Goal: Task Accomplishment & Management: Use online tool/utility

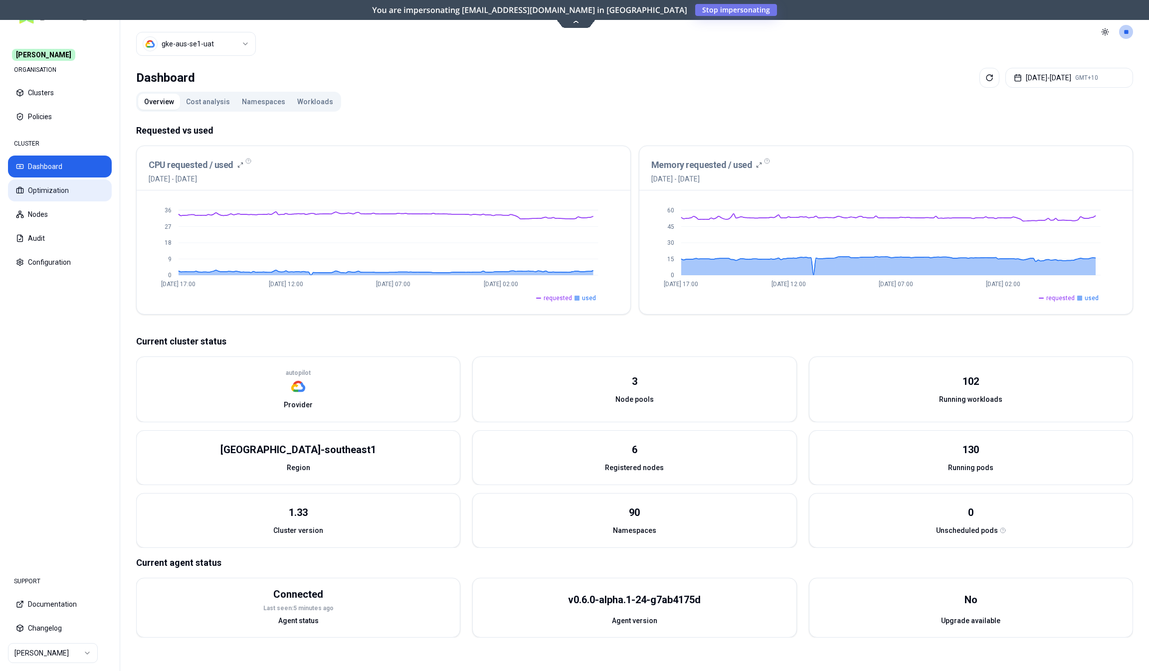
click at [39, 192] on button "Optimization" at bounding box center [60, 191] width 104 height 22
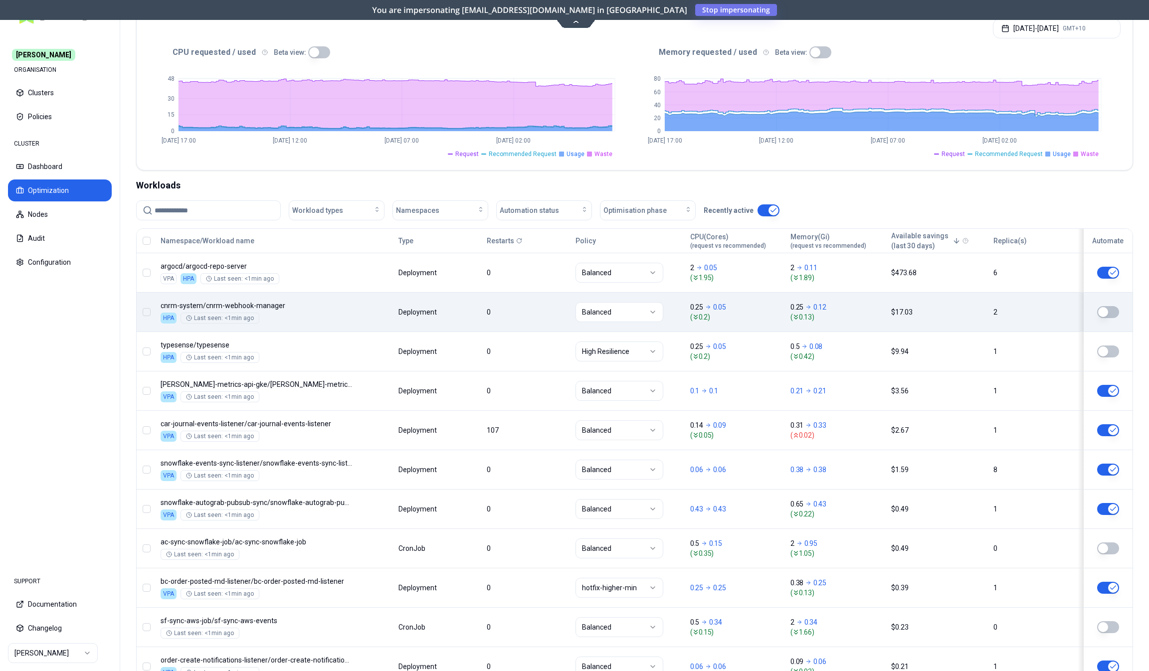
scroll to position [200, 0]
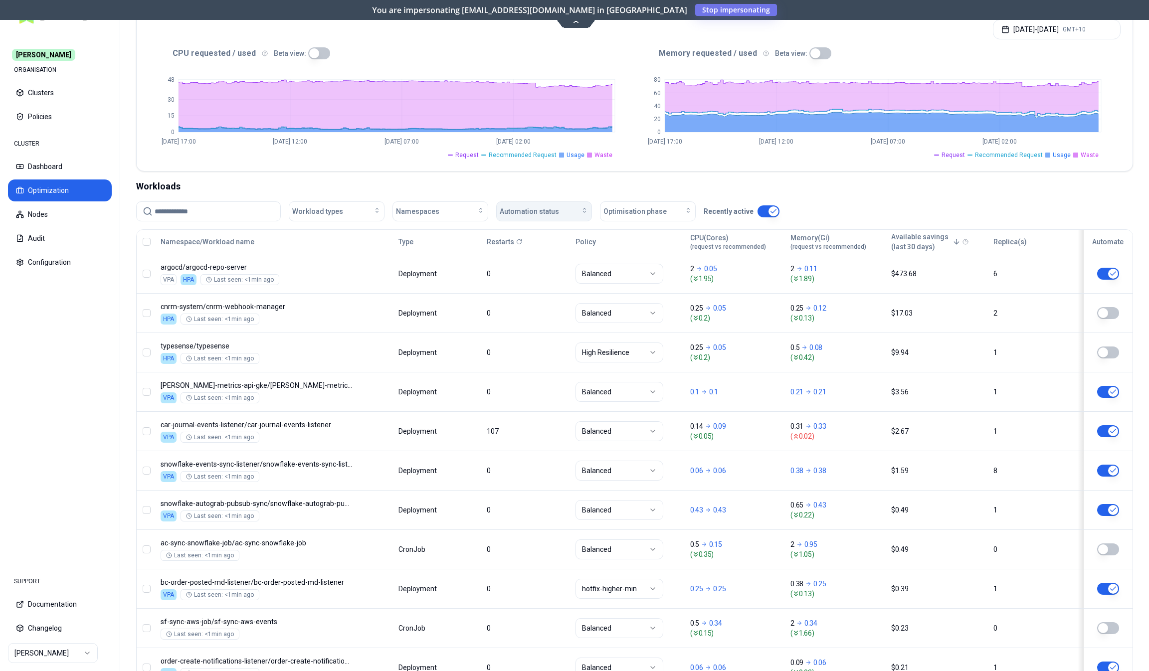
click at [573, 215] on div "Automation status" at bounding box center [544, 212] width 89 height 10
click at [551, 248] on div "off" at bounding box center [545, 248] width 95 height 16
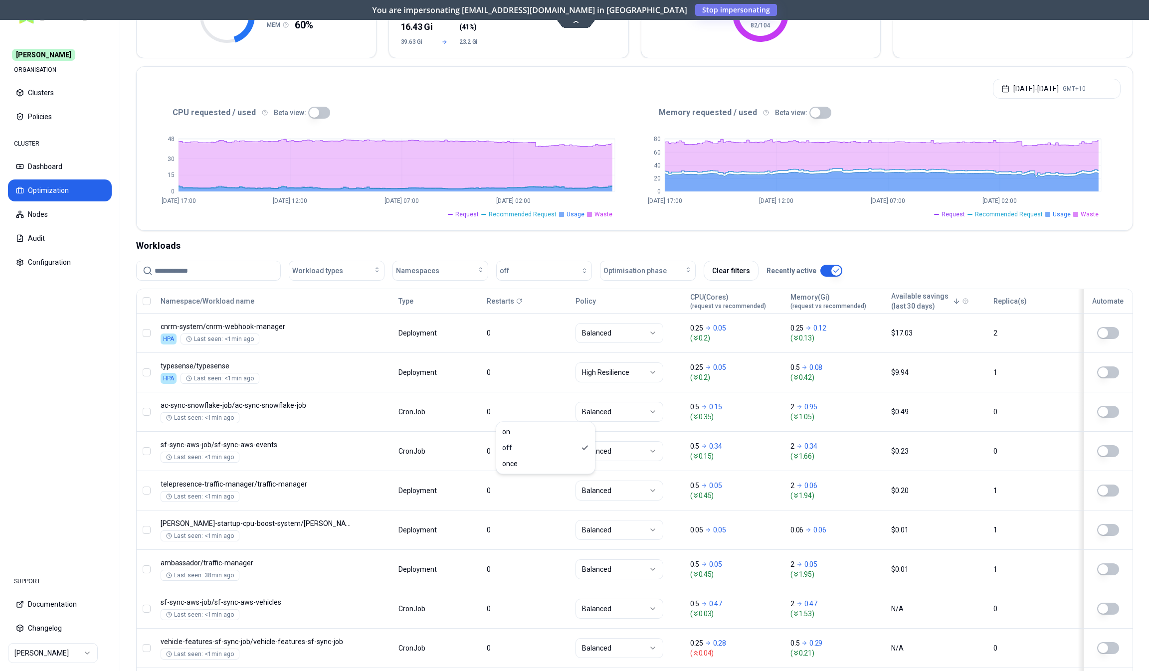
scroll to position [0, 0]
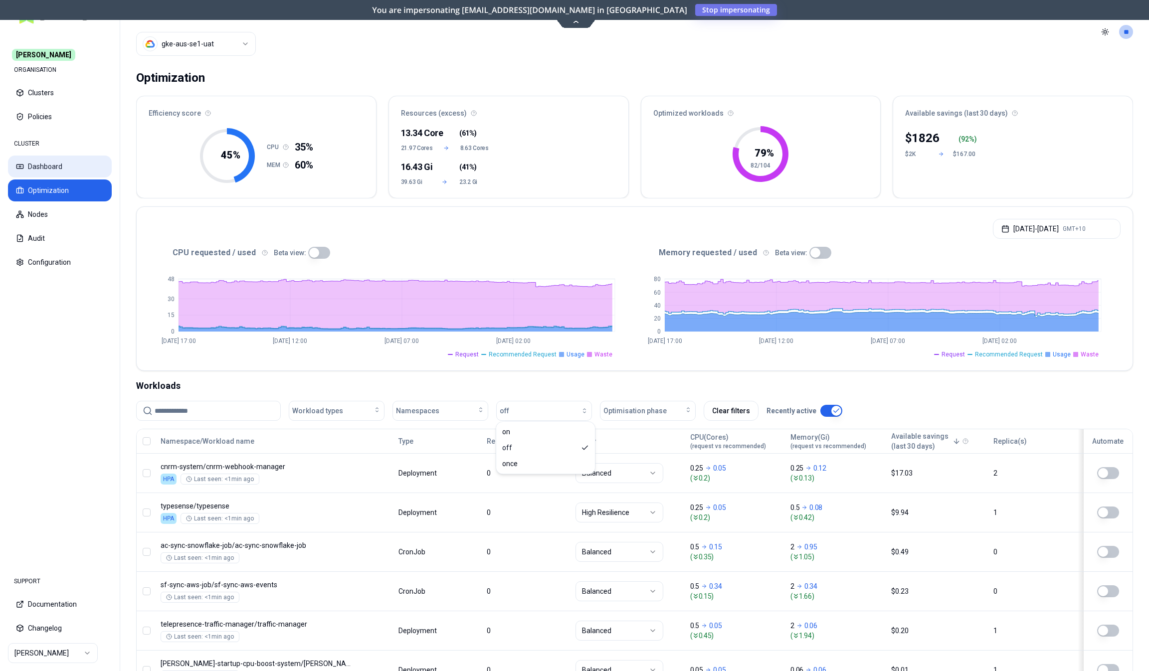
click at [59, 169] on button "Dashboard" at bounding box center [60, 167] width 104 height 22
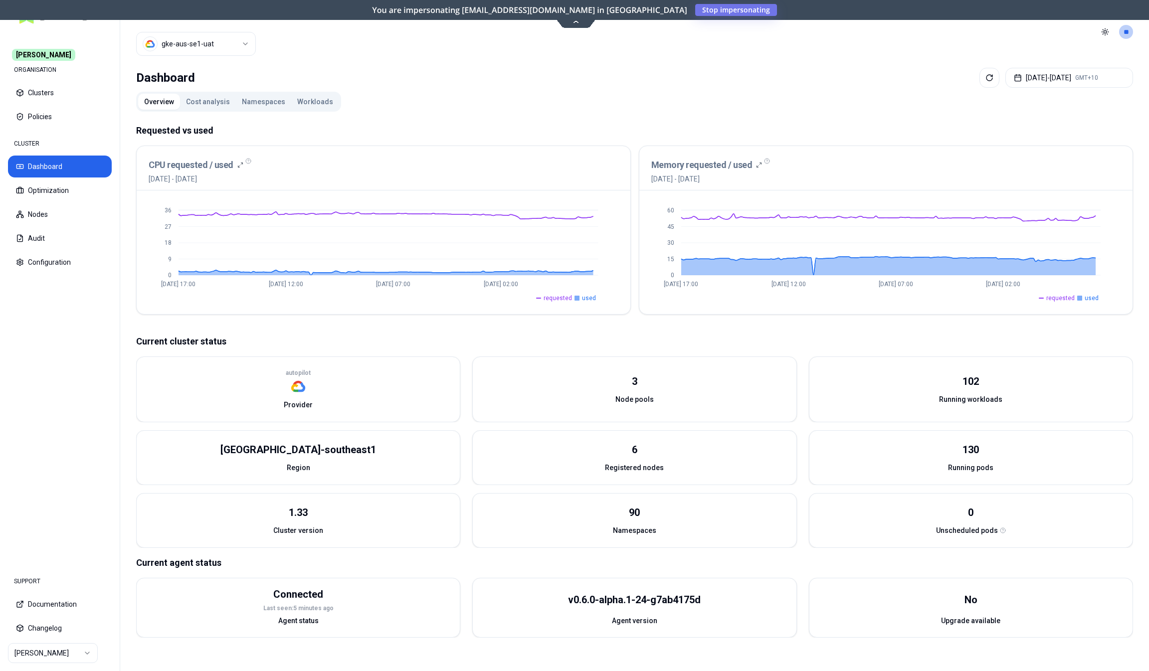
click at [299, 106] on button "Workloads" at bounding box center [315, 102] width 48 height 16
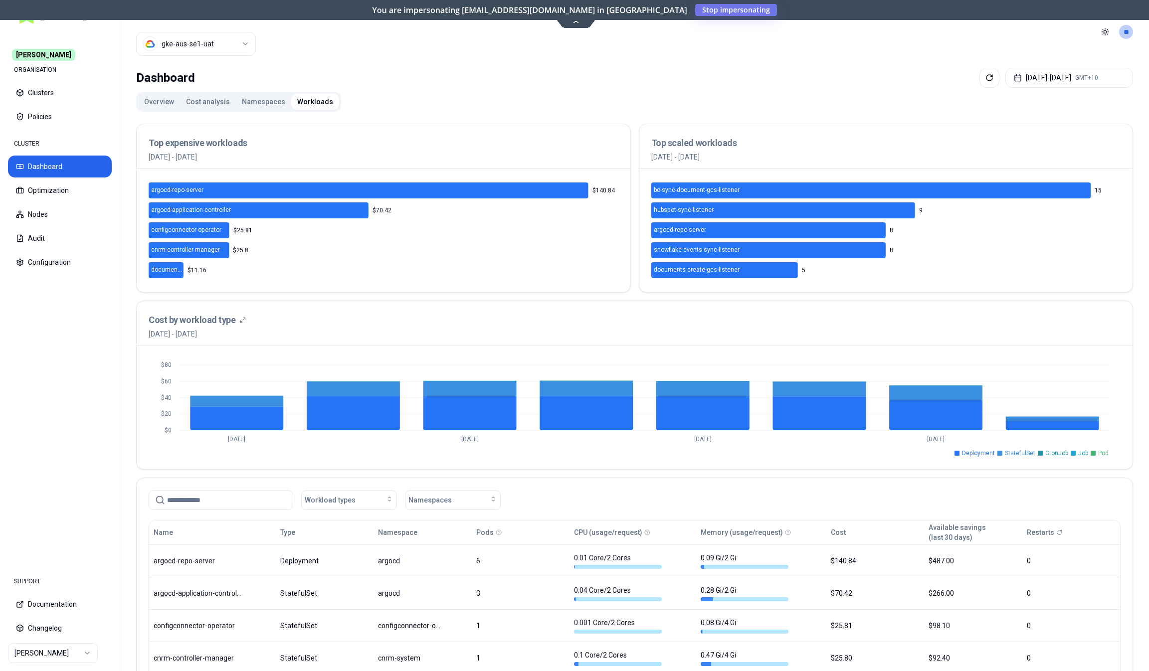
click at [155, 106] on button "Overview" at bounding box center [159, 102] width 42 height 16
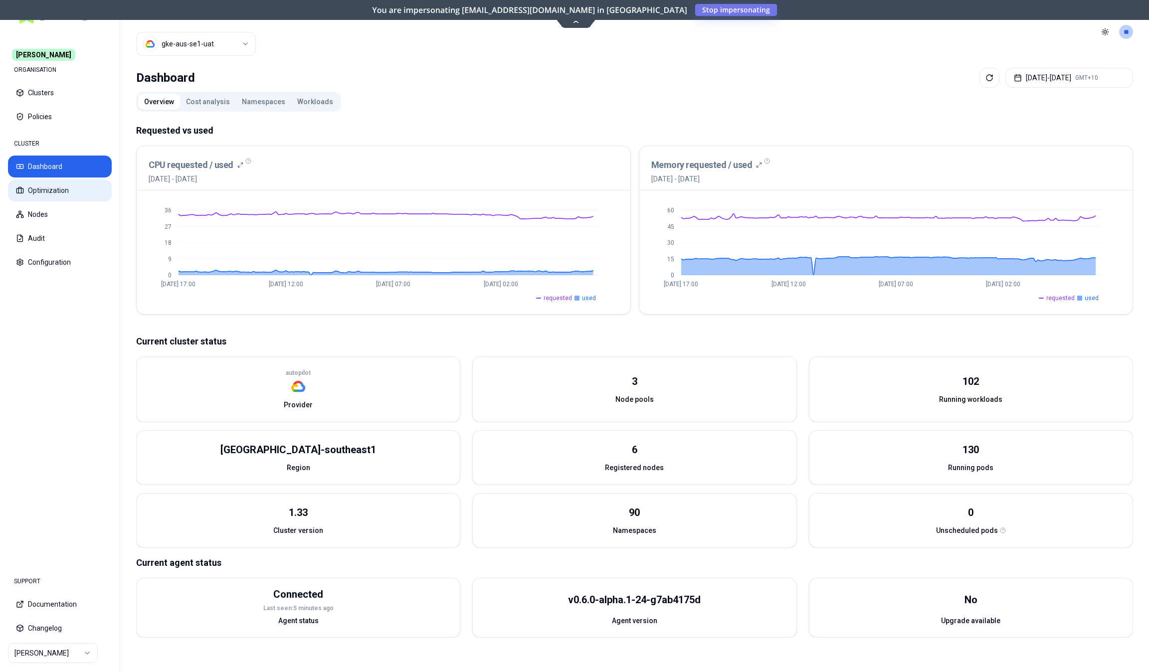
click at [36, 195] on button "Optimization" at bounding box center [60, 191] width 104 height 22
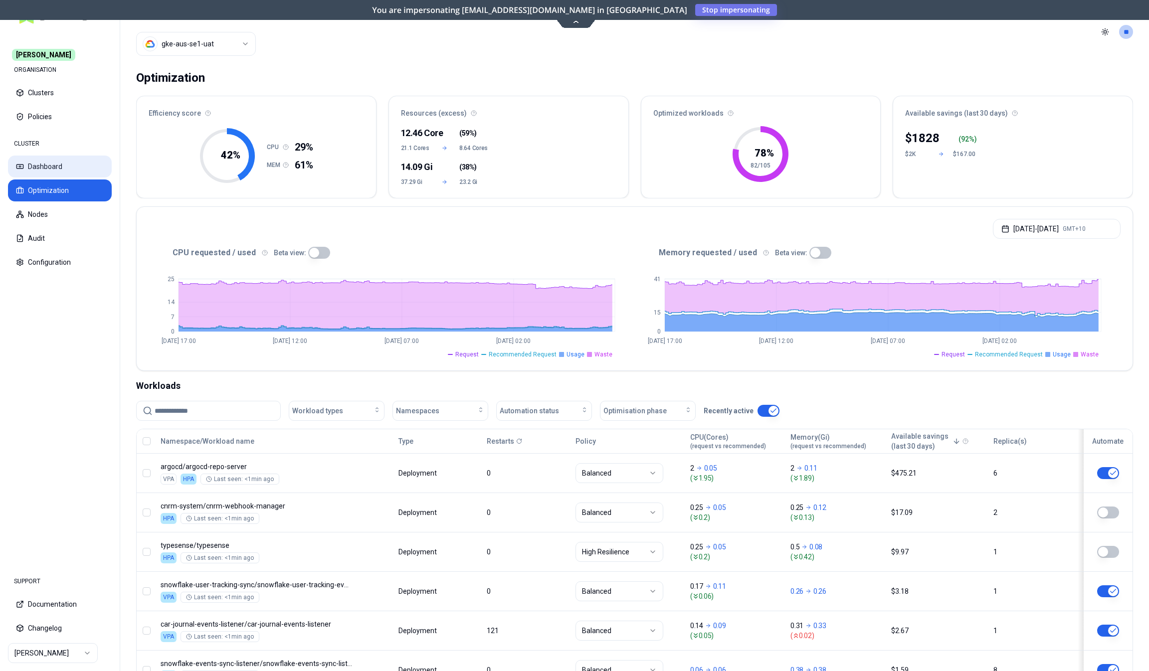
click at [44, 164] on button "Dashboard" at bounding box center [60, 167] width 104 height 22
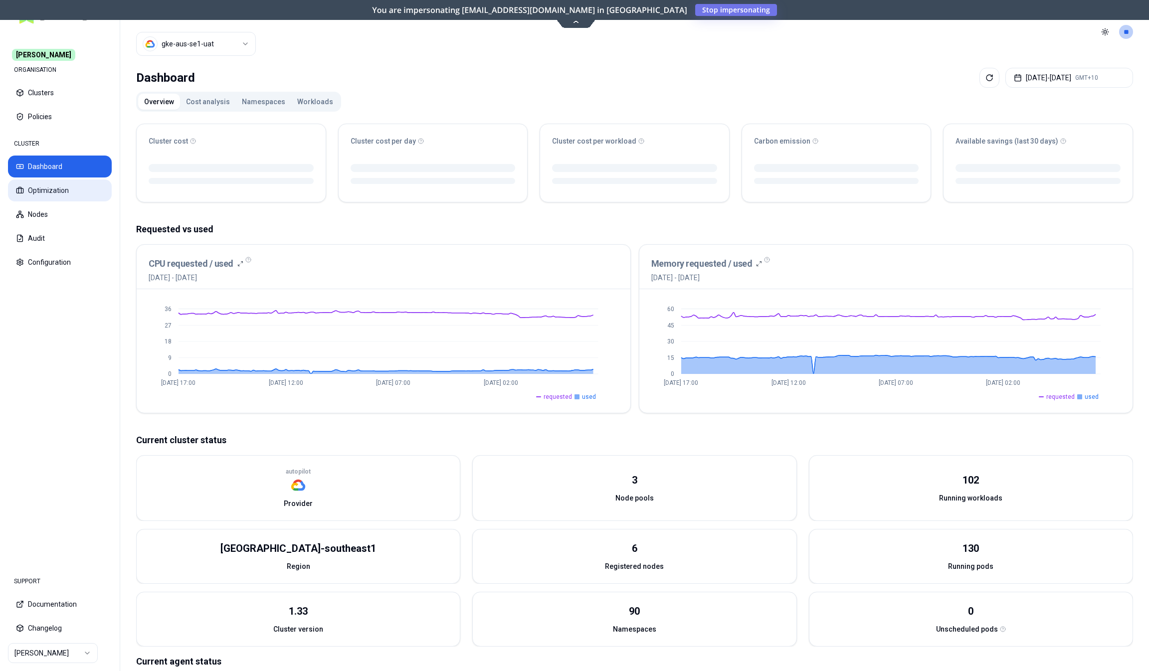
click at [52, 192] on button "Optimization" at bounding box center [60, 191] width 104 height 22
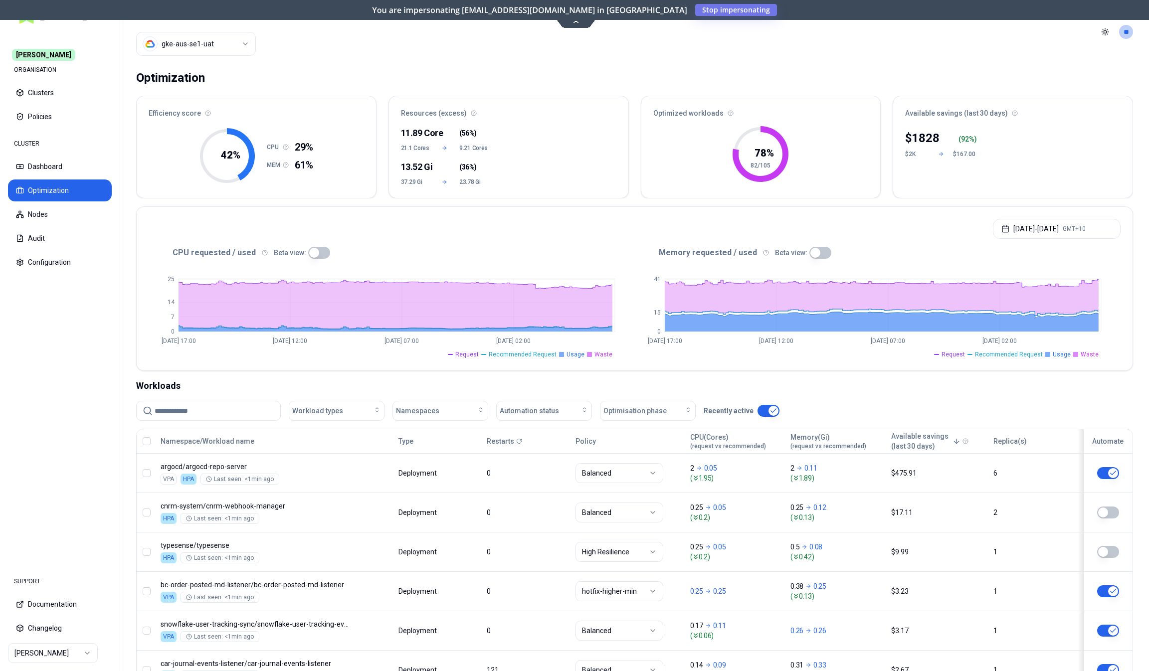
click at [313, 249] on button "button" at bounding box center [319, 253] width 22 height 12
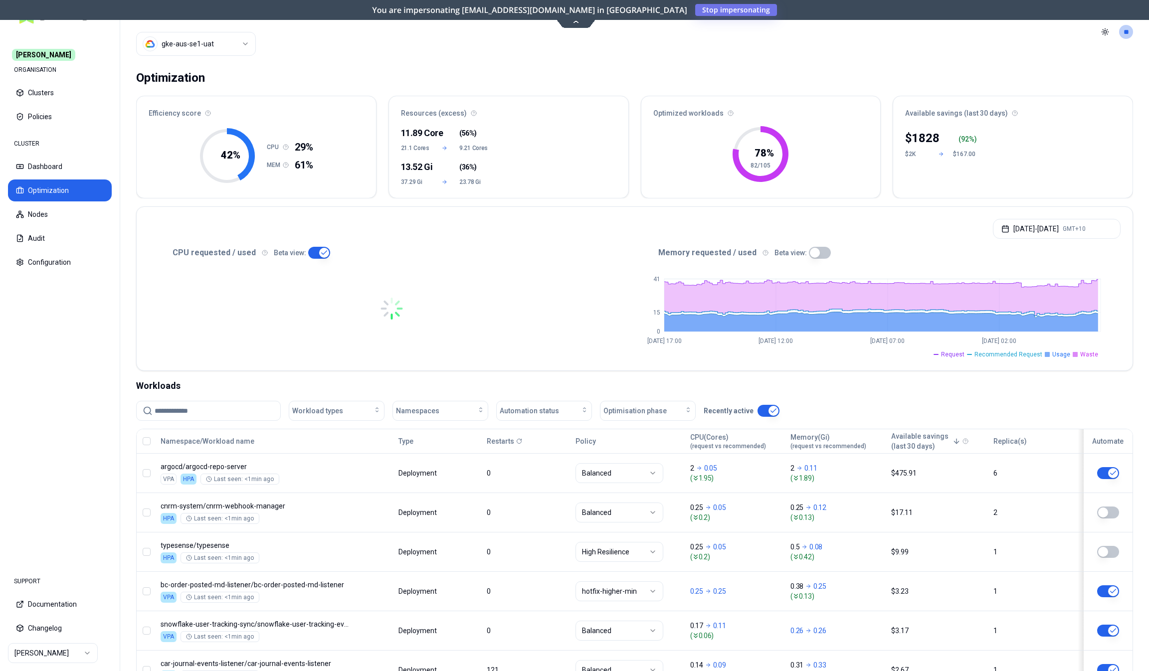
click at [813, 252] on button "button" at bounding box center [820, 253] width 22 height 12
